Goal: Information Seeking & Learning: Learn about a topic

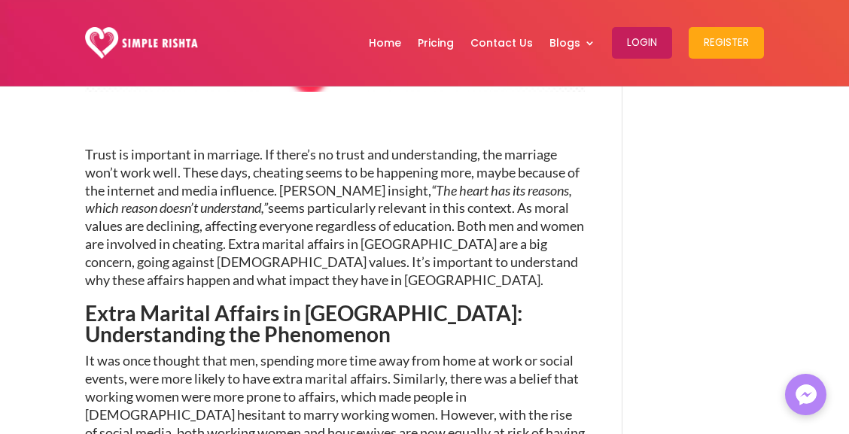
scroll to position [464, 0]
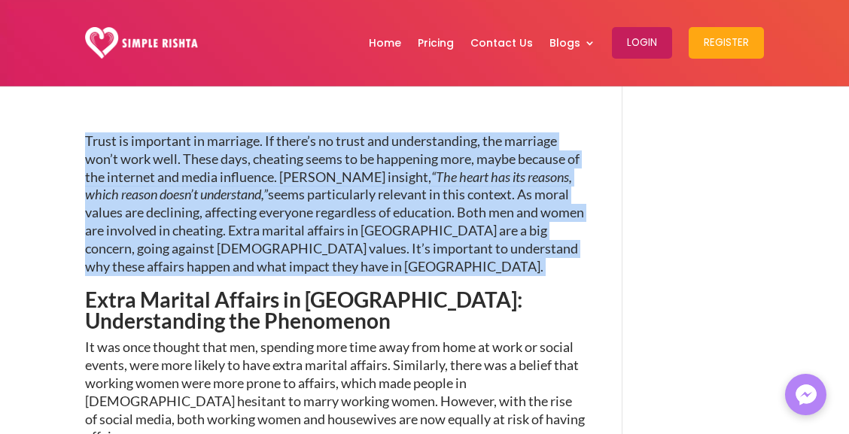
drag, startPoint x: 87, startPoint y: 138, endPoint x: 328, endPoint y: 268, distance: 274.5
click at [328, 268] on p "Trust is important in marriage. If there’s no trust and understanding, the marr…" at bounding box center [335, 210] width 500 height 157
copy p "Trust is important in marriage. If there’s no trust and understanding, the marr…"
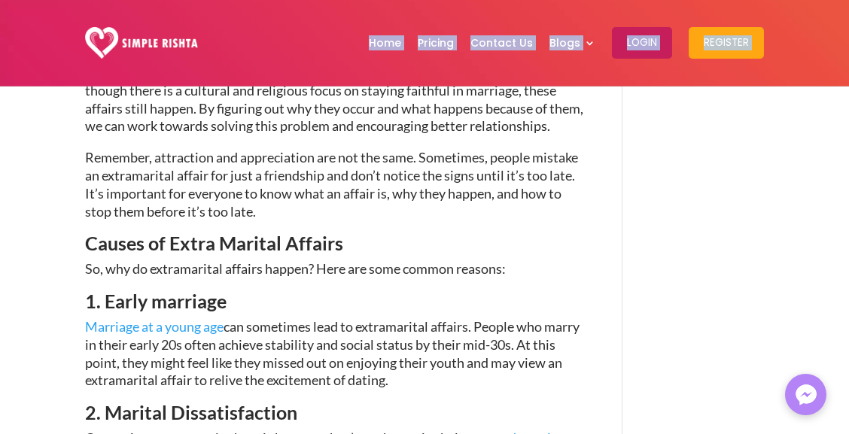
scroll to position [977, 0]
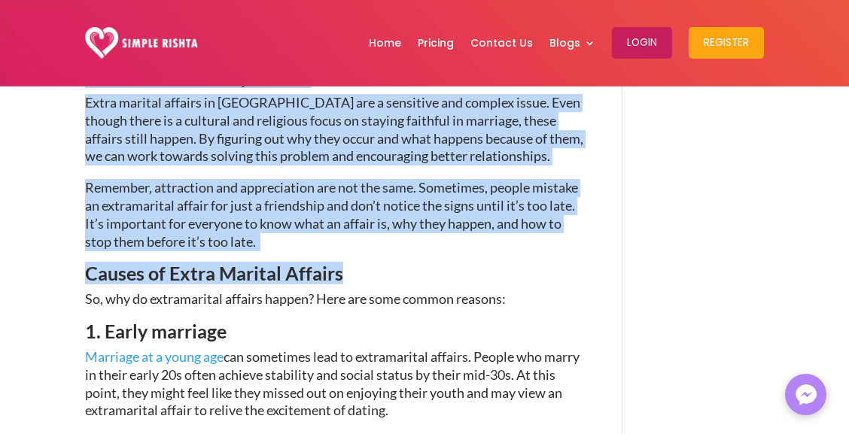
drag, startPoint x: 87, startPoint y: 169, endPoint x: 372, endPoint y: 236, distance: 293.3
copy div "Lorem Ipsumdo Sitamet co Adipisci: Elitseddoeius tem Incididunt Ut lab etdo mag…"
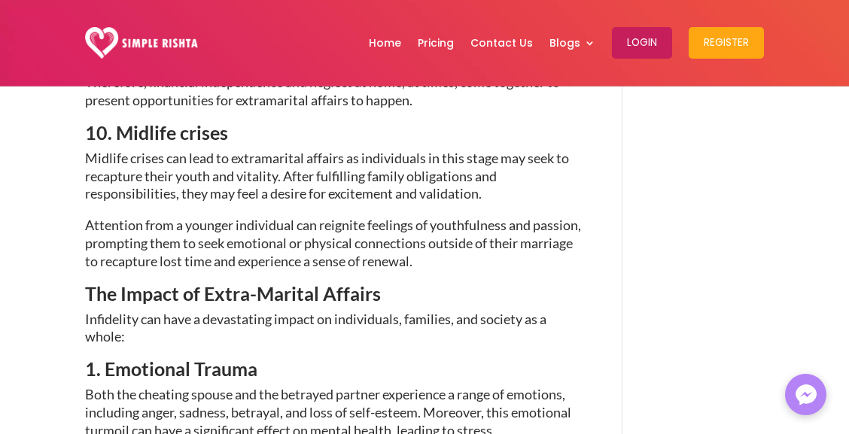
scroll to position [2922, 0]
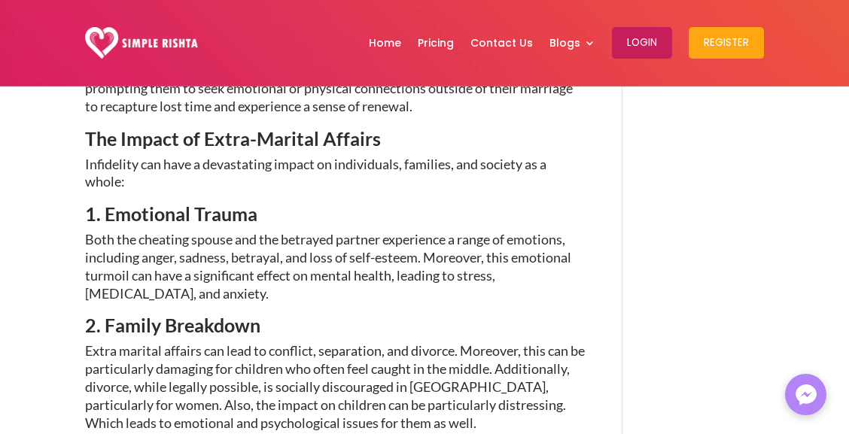
click at [259, 139] on span "The Impact of Extra-Marital Affairs" at bounding box center [233, 138] width 296 height 23
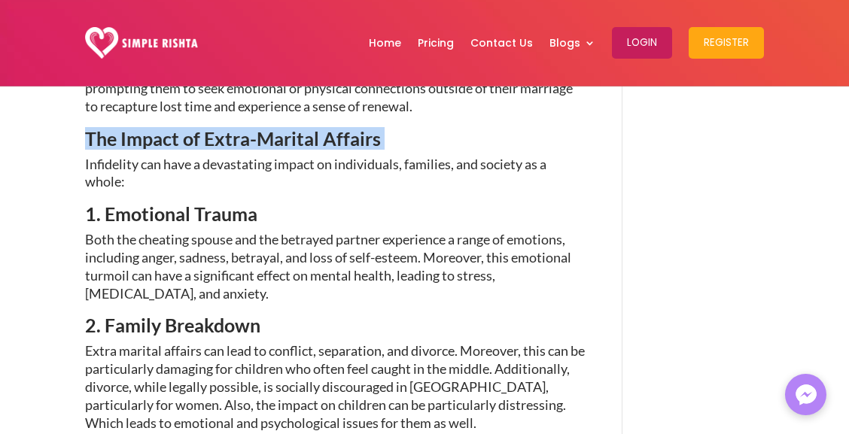
click at [259, 139] on span "The Impact of Extra-Marital Affairs" at bounding box center [233, 138] width 296 height 23
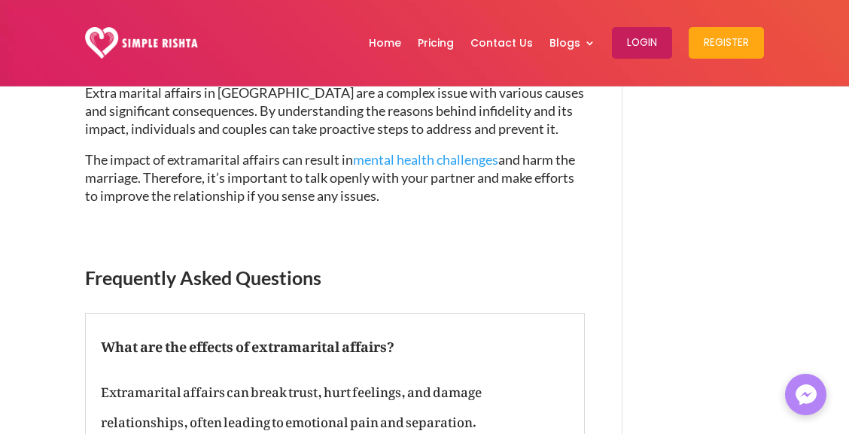
scroll to position [4509, 0]
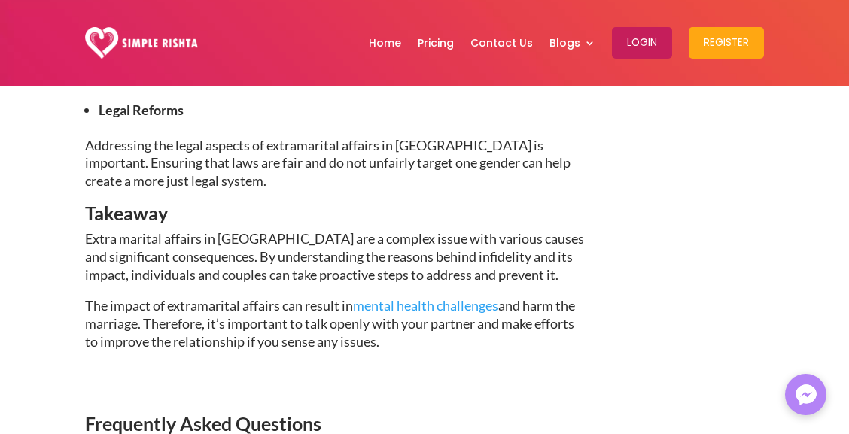
drag, startPoint x: 349, startPoint y: 300, endPoint x: 85, endPoint y: 205, distance: 280.0
copy div "Extra marital affairs in [GEOGRAPHIC_DATA] are a complex issue with various cau…"
